Goal: Task Accomplishment & Management: Use online tool/utility

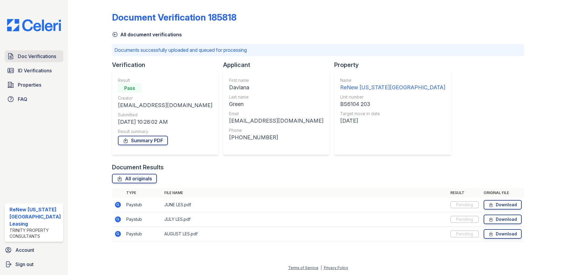
click at [37, 54] on span "Doc Verifications" at bounding box center [37, 56] width 38 height 7
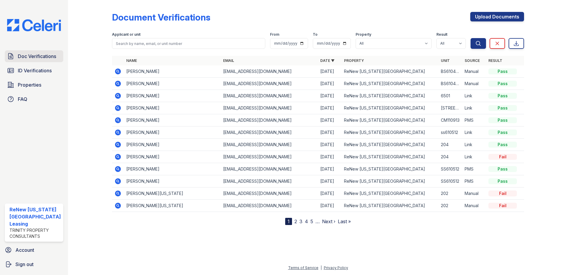
click at [34, 55] on span "Doc Verifications" at bounding box center [37, 56] width 38 height 7
click at [25, 55] on span "Doc Verifications" at bounding box center [37, 56] width 38 height 7
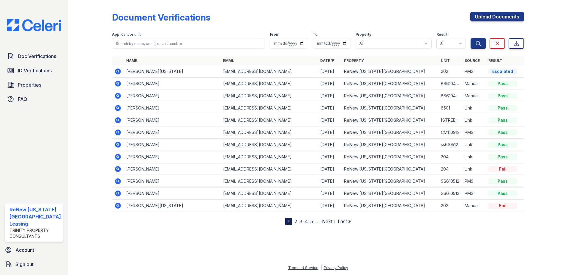
click at [117, 68] on icon at bounding box center [117, 71] width 7 height 7
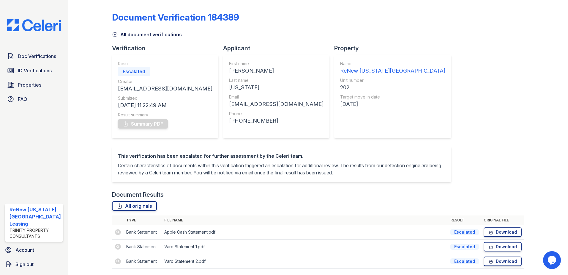
click at [116, 238] on td at bounding box center [118, 232] width 12 height 15
click at [87, 113] on div at bounding box center [95, 138] width 34 height 272
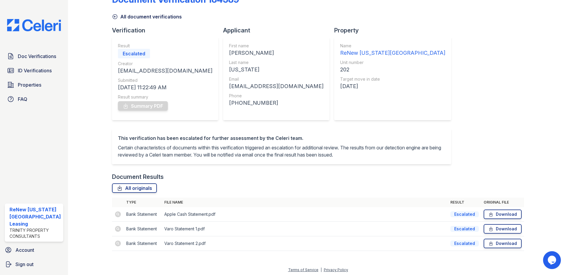
scroll to position [27, 0]
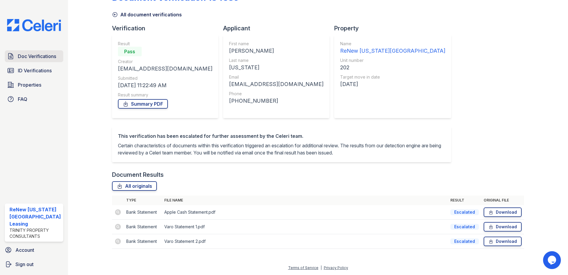
click at [40, 55] on span "Doc Verifications" at bounding box center [37, 56] width 38 height 7
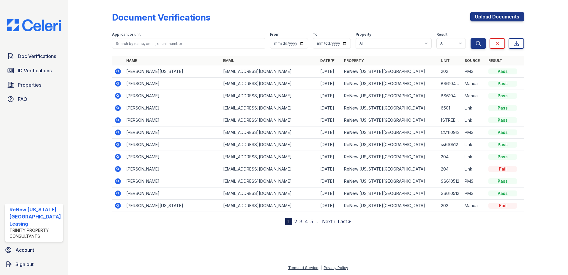
click at [115, 68] on icon at bounding box center [117, 71] width 7 height 7
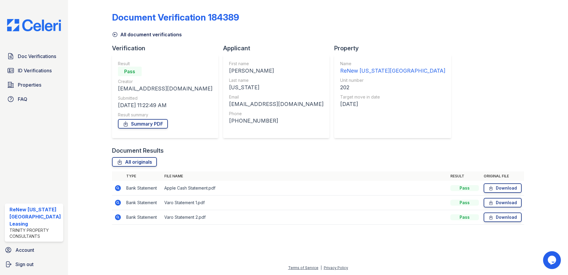
click at [117, 186] on icon at bounding box center [118, 188] width 6 height 6
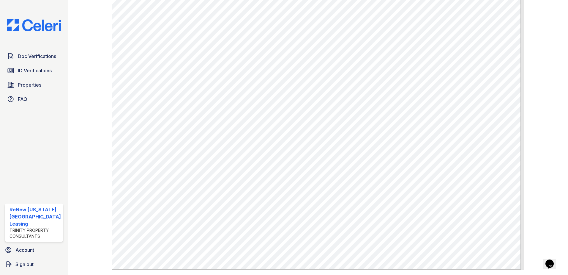
scroll to position [307, 0]
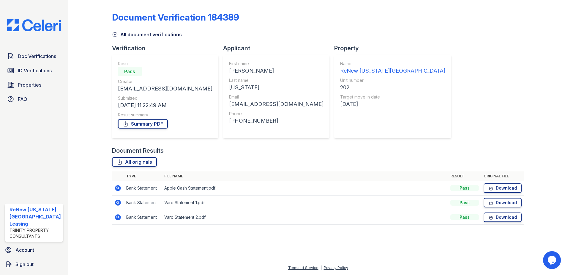
click at [117, 202] on icon at bounding box center [117, 201] width 1 height 1
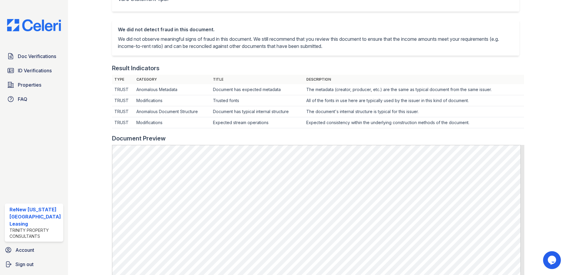
scroll to position [208, 0]
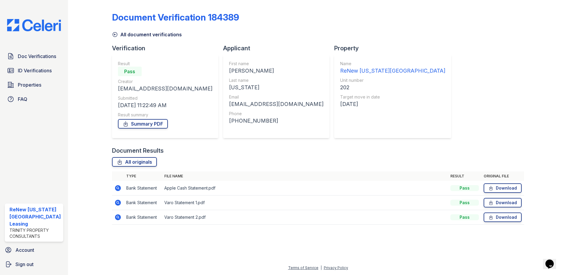
click at [114, 214] on icon at bounding box center [117, 216] width 7 height 7
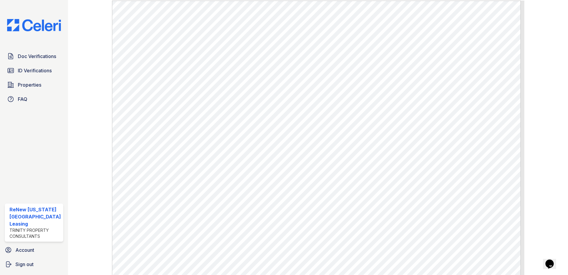
scroll to position [256, 0]
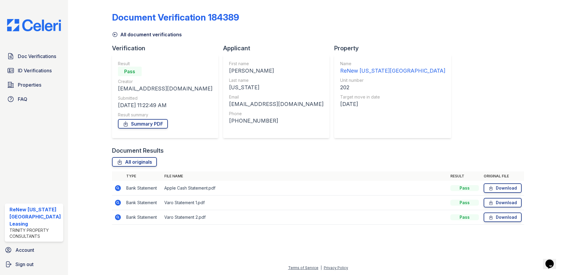
click at [116, 200] on icon at bounding box center [118, 202] width 6 height 6
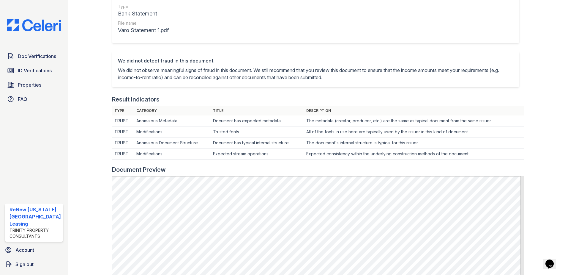
scroll to position [178, 0]
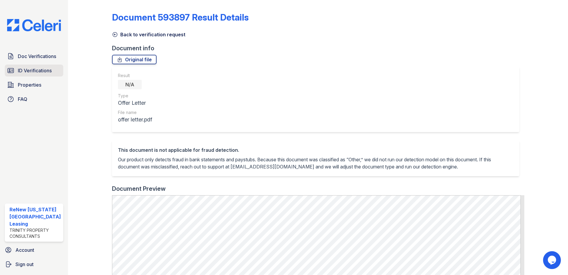
scroll to position [208, 0]
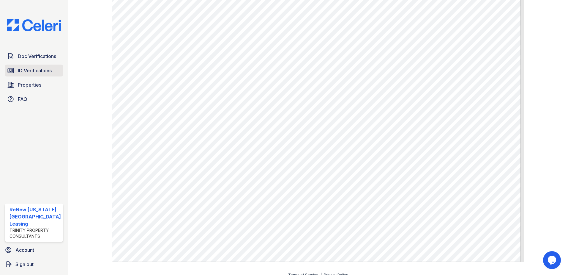
click at [42, 69] on span "ID Verifications" at bounding box center [35, 70] width 34 height 7
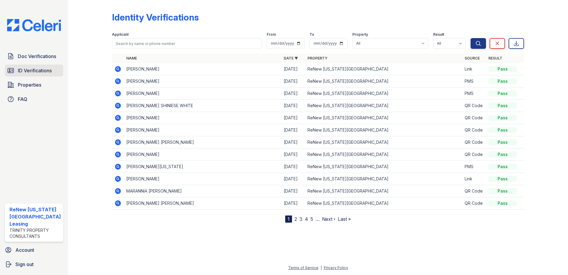
click at [31, 70] on span "ID Verifications" at bounding box center [35, 70] width 34 height 7
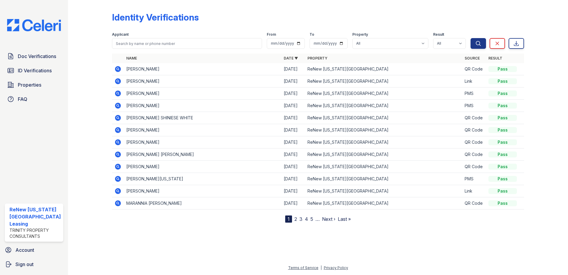
click at [118, 68] on icon at bounding box center [117, 68] width 7 height 7
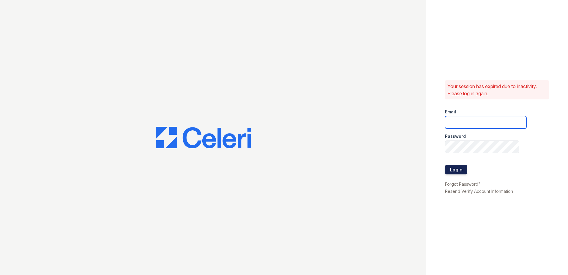
type input "[EMAIL_ADDRESS][DOMAIN_NAME]"
click at [452, 170] on button "Login" at bounding box center [456, 170] width 22 height 10
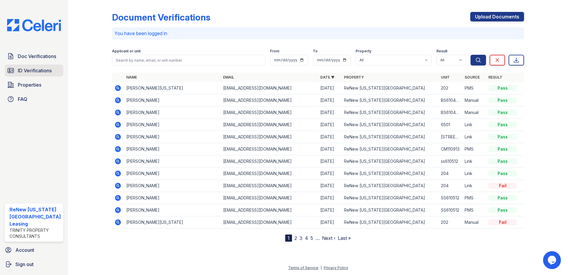
click at [36, 66] on link "ID Verifications" at bounding box center [34, 70] width 59 height 12
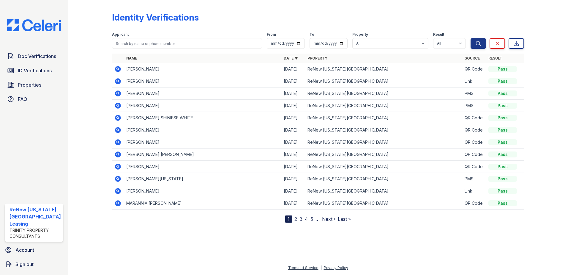
click at [118, 69] on icon at bounding box center [117, 68] width 7 height 7
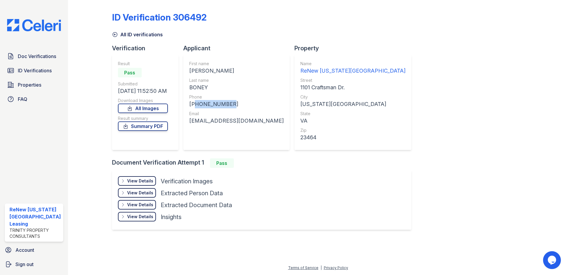
drag, startPoint x: 227, startPoint y: 103, endPoint x: 193, endPoint y: 104, distance: 33.6
click at [193, 104] on div "+17573058545" at bounding box center [236, 104] width 94 height 8
drag, startPoint x: 193, startPoint y: 104, endPoint x: 203, endPoint y: 102, distance: 9.9
copy div "17573058545"
drag, startPoint x: 237, startPoint y: 121, endPoint x: 187, endPoint y: 119, distance: 50.6
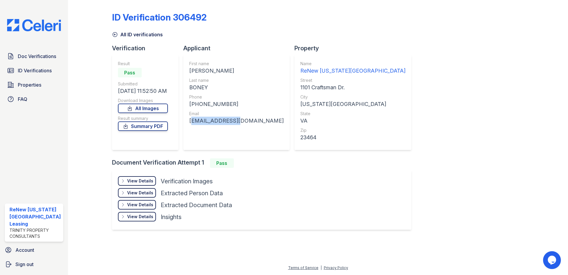
click at [187, 119] on div "First name ROSHAWN JERMINE Last name BONEY Phone +17573058545 Email r0shawn@aim…" at bounding box center [236, 102] width 106 height 95
drag, startPoint x: 187, startPoint y: 119, endPoint x: 201, endPoint y: 119, distance: 14.9
copy div "r0shawn@aim.com"
